Goal: Task Accomplishment & Management: Use online tool/utility

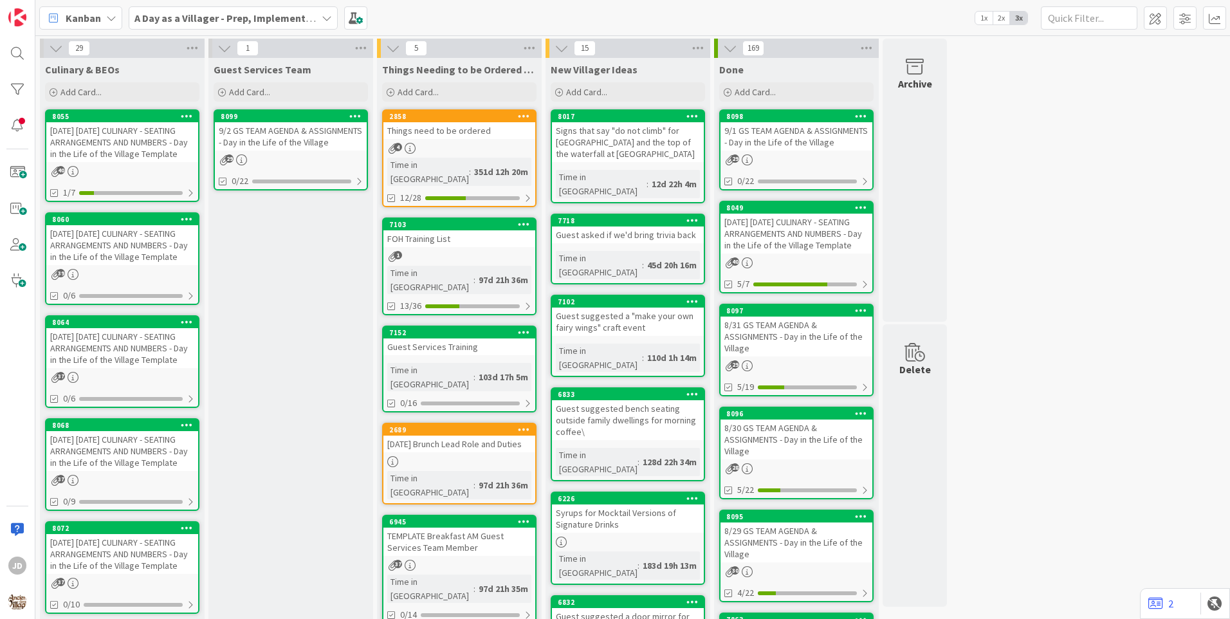
click at [118, 133] on div "[DATE] [DATE] CULINARY - SEATING ARRANGEMENTS AND NUMBERS - Day in the Life of …" at bounding box center [122, 142] width 152 height 40
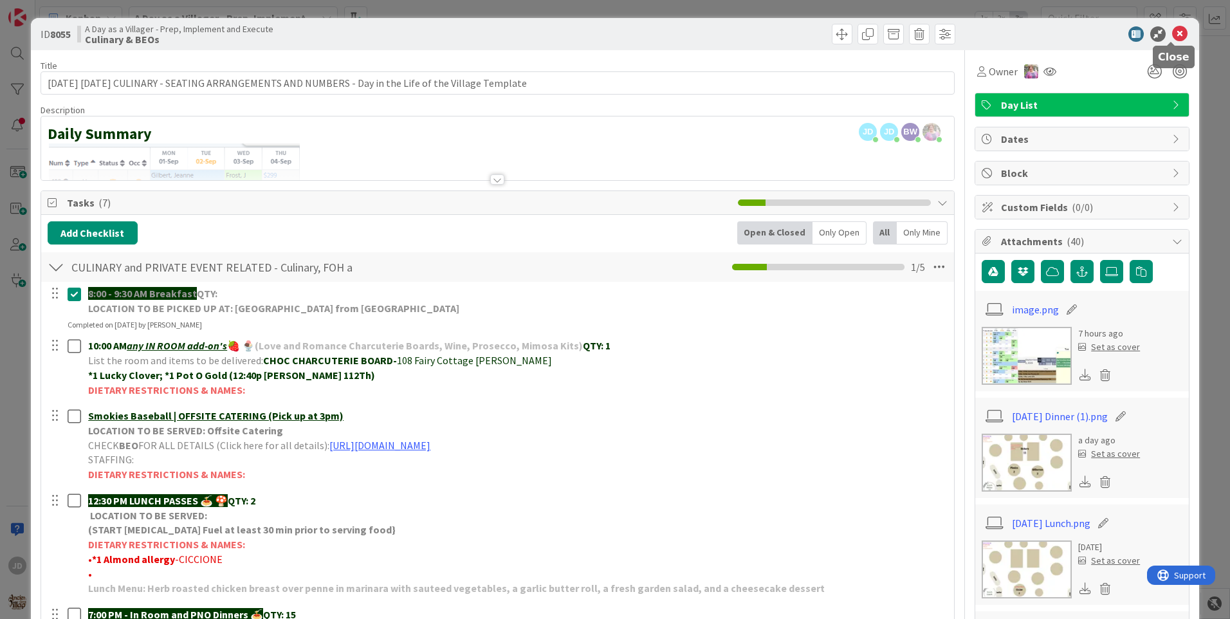
drag, startPoint x: 1172, startPoint y: 32, endPoint x: 711, endPoint y: 140, distance: 473.7
click at [1172, 31] on icon at bounding box center [1179, 33] width 15 height 15
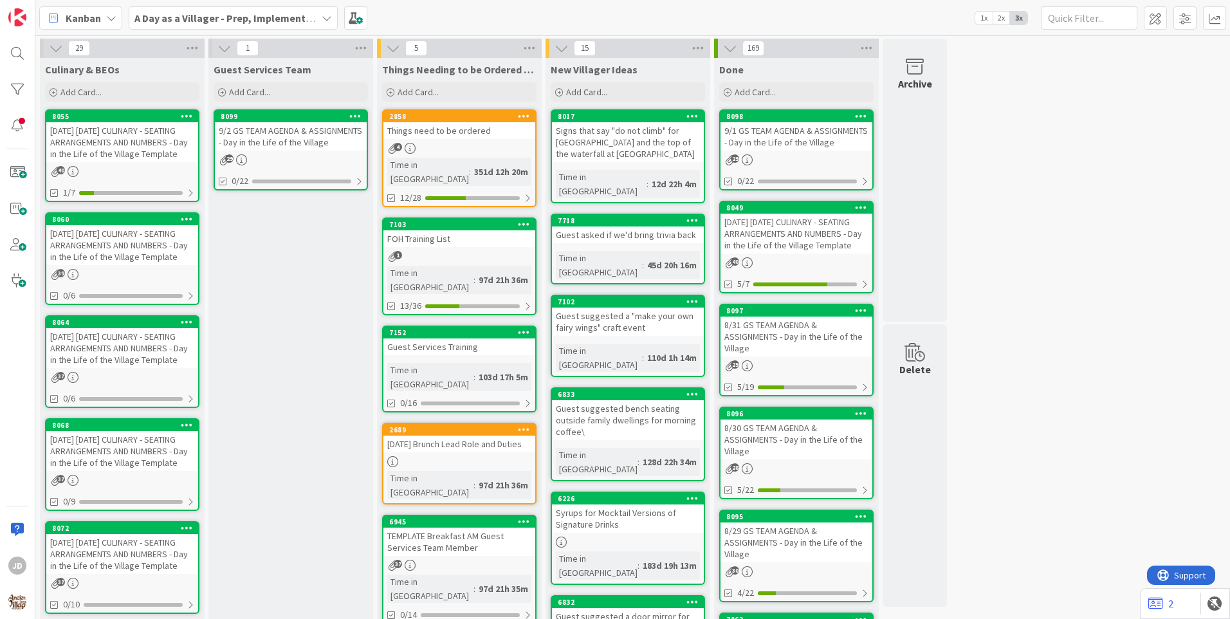
click at [324, 134] on div "9/2 GS TEAM AGENDA & ASSIGNMENTS - Day in the Life of the Village" at bounding box center [291, 136] width 152 height 28
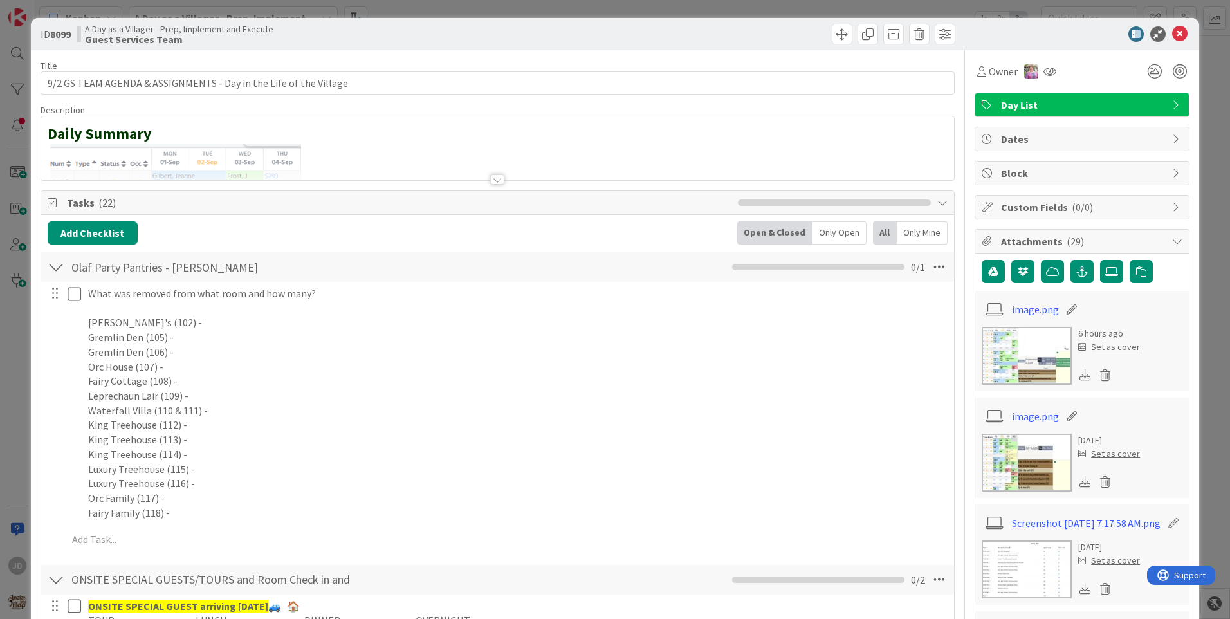
scroll to position [129, 0]
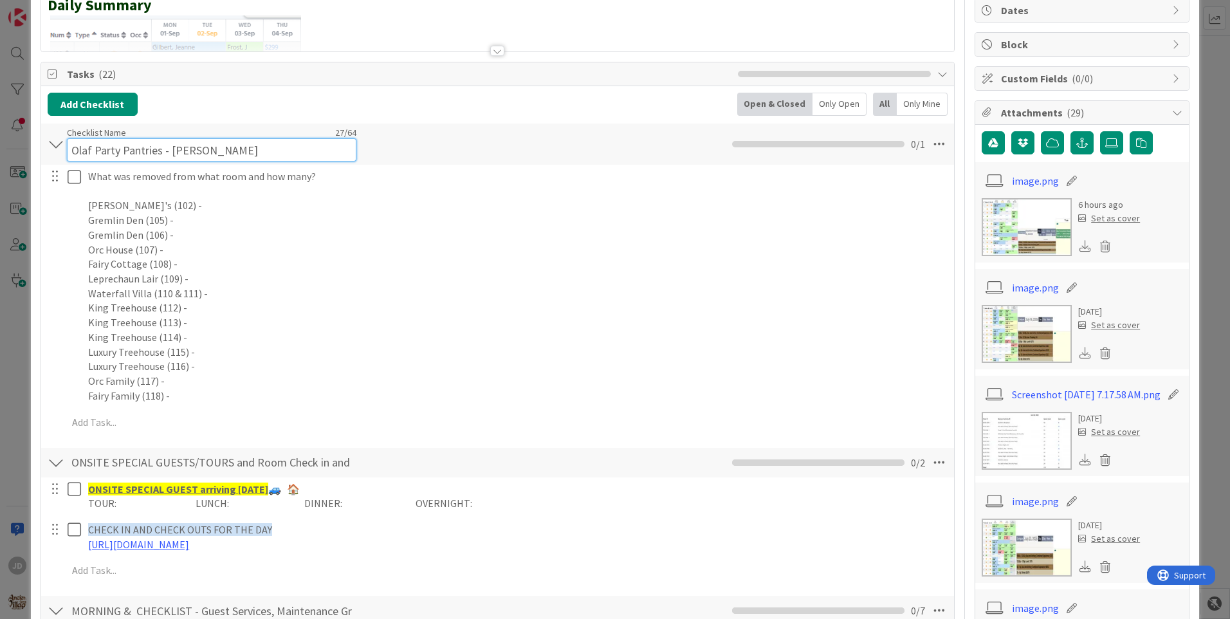
click at [213, 140] on input "Olaf Party Pantries - [PERSON_NAME]" at bounding box center [211, 149] width 289 height 23
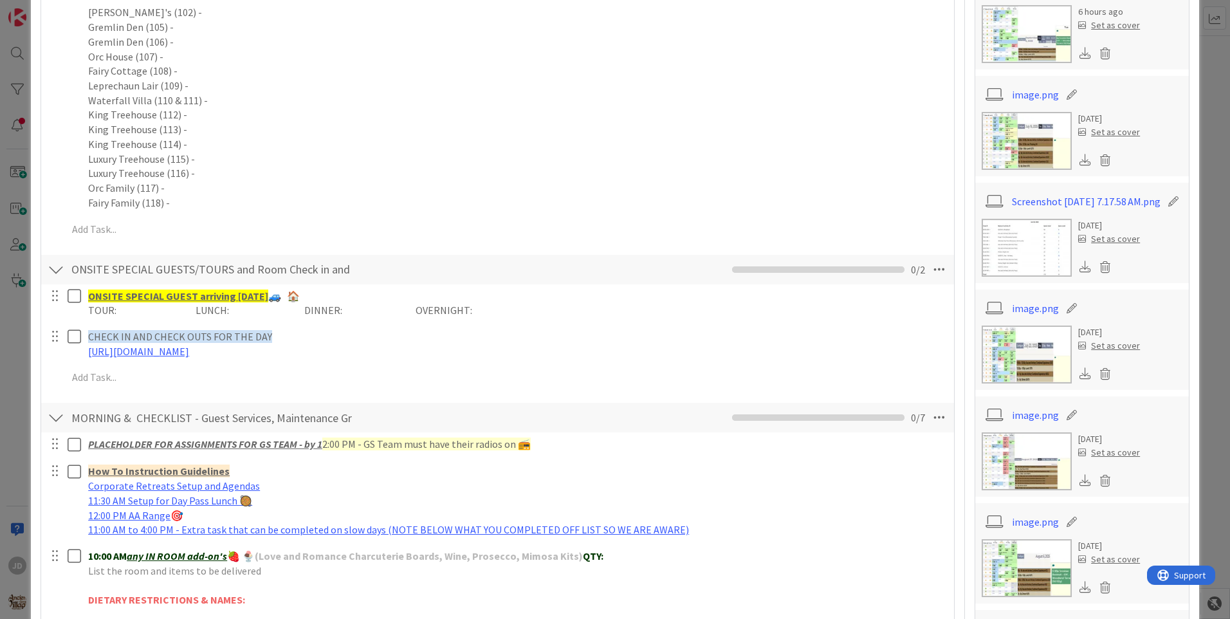
type input "Olaf Party Pantries -[PERSON_NAME]"
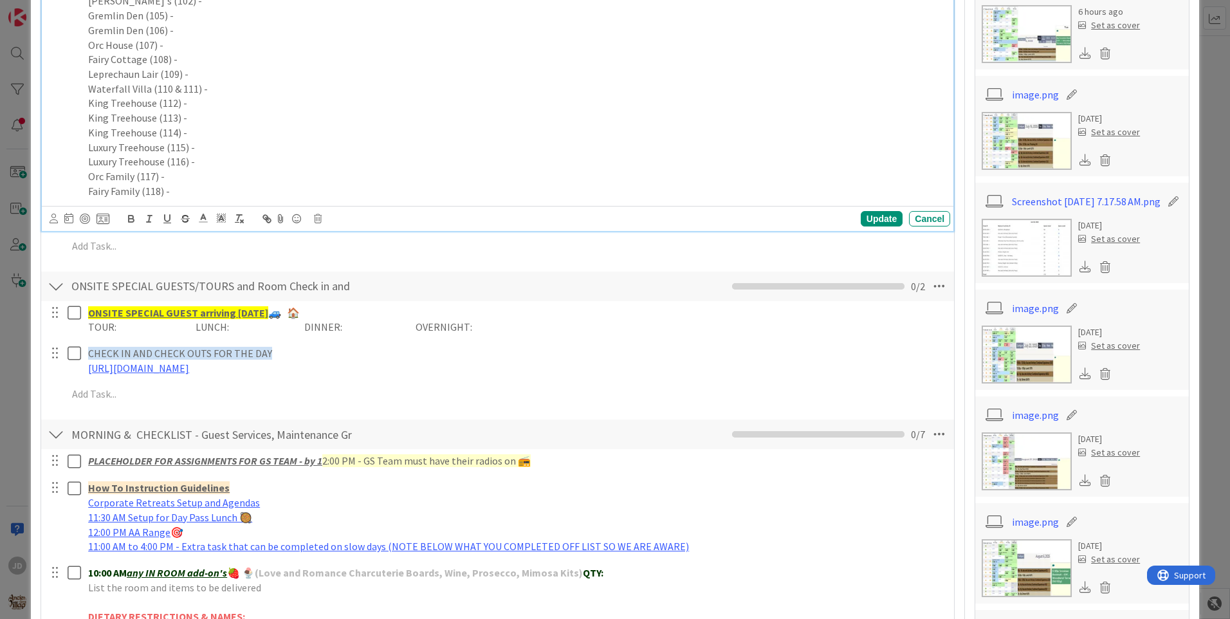
click at [187, 82] on p "Leprechaun Lair (109) -" at bounding box center [516, 74] width 857 height 15
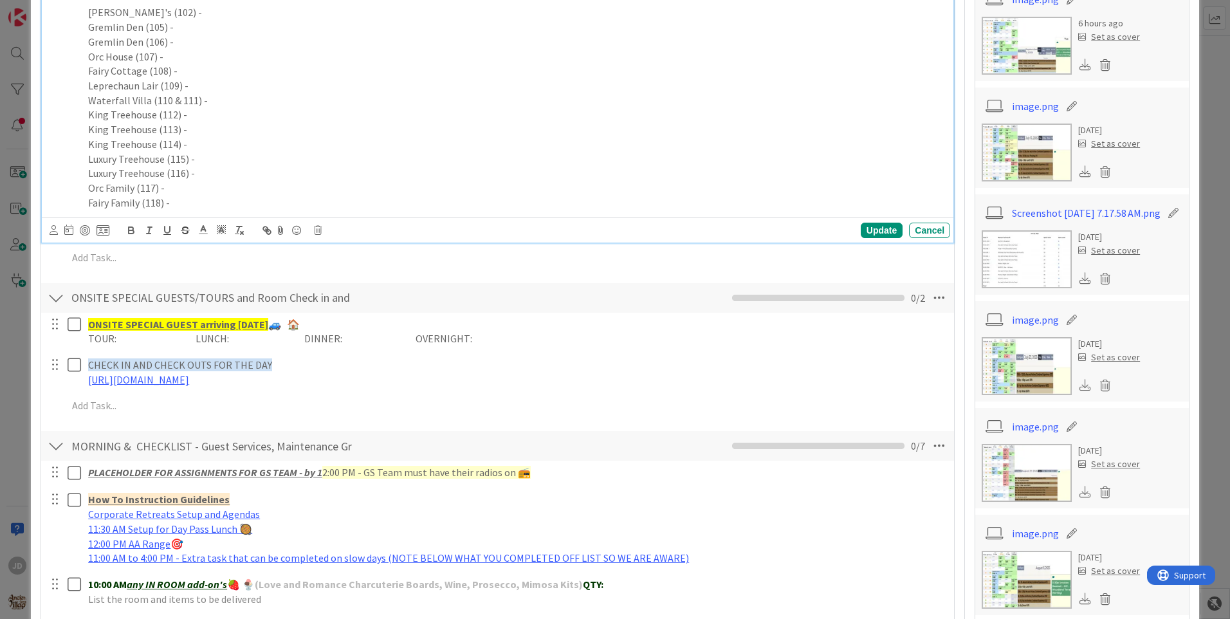
click at [193, 186] on p "Orc Family (117) -" at bounding box center [516, 188] width 857 height 15
drag, startPoint x: 233, startPoint y: 182, endPoint x: 163, endPoint y: 186, distance: 70.2
click at [163, 186] on p "Orc Family (117) -Orange Juice (1)" at bounding box center [516, 188] width 857 height 15
copy p "Orange Juice (1)"
click at [165, 50] on p "Orc House (107) -" at bounding box center [516, 57] width 857 height 15
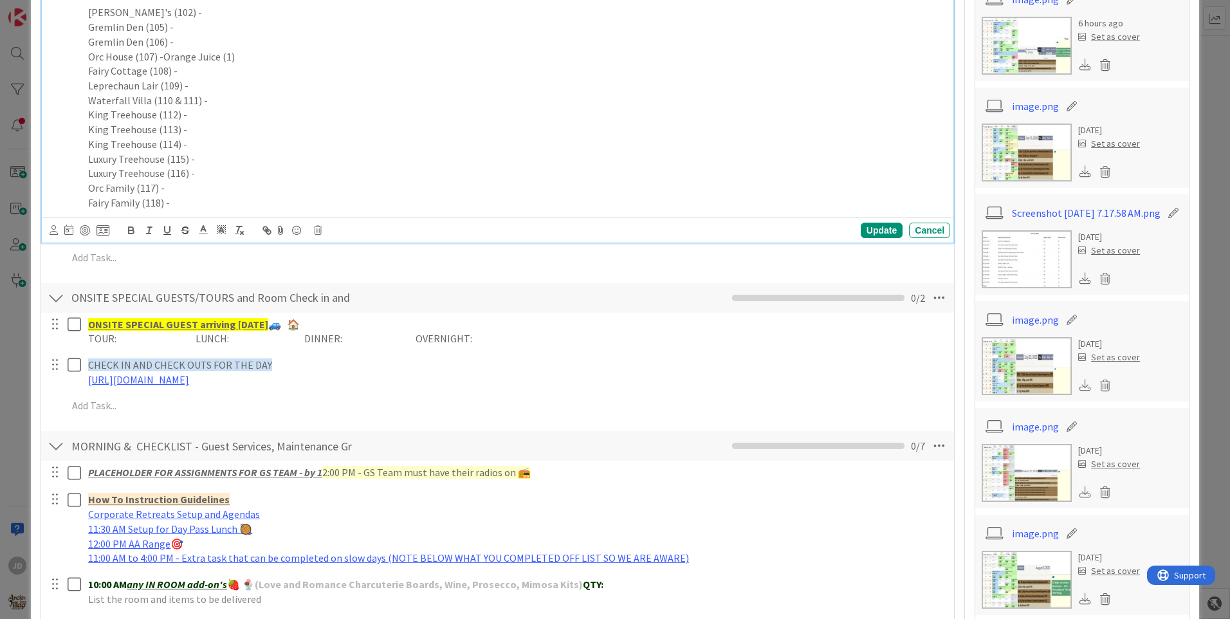
click at [182, 115] on p "King Treehouse (112) -" at bounding box center [516, 114] width 857 height 15
click at [189, 120] on p "King Treehouse (112) -" at bounding box center [516, 114] width 857 height 15
click at [884, 228] on div "Update" at bounding box center [882, 230] width 42 height 15
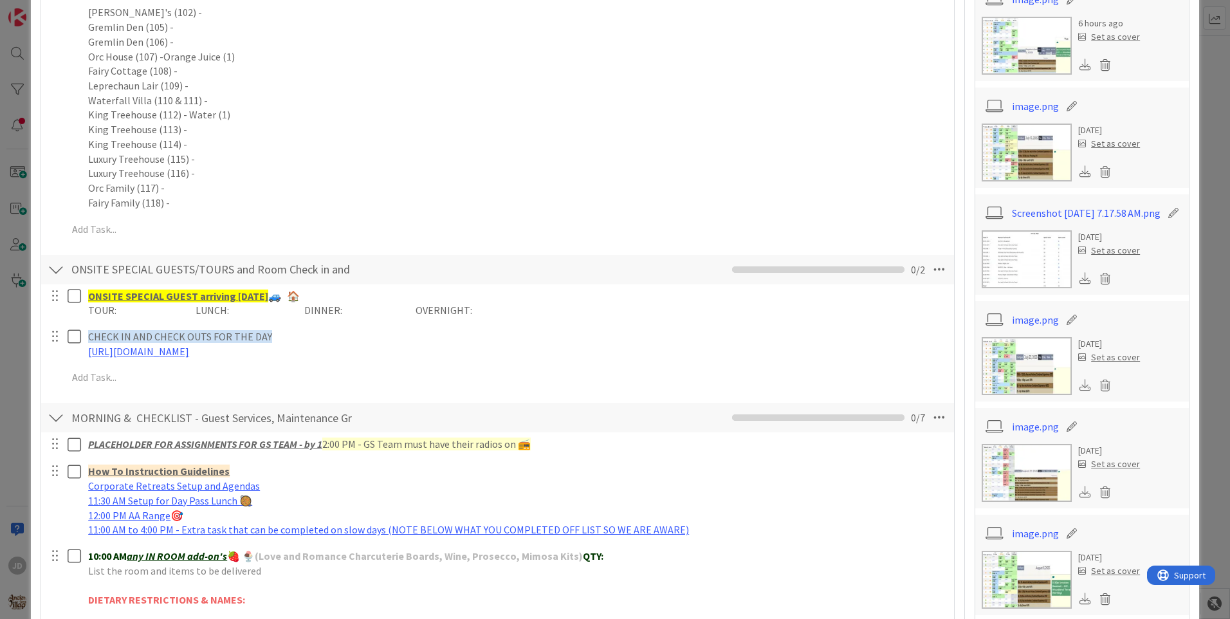
scroll to position [0, 0]
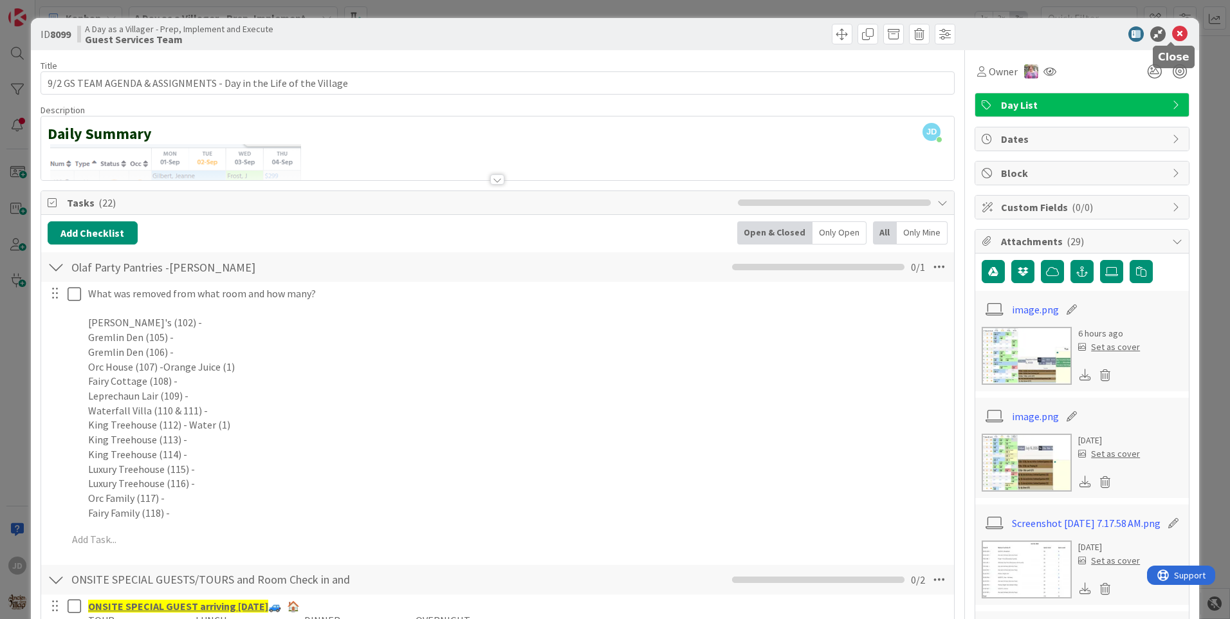
click at [1172, 34] on icon at bounding box center [1179, 33] width 15 height 15
